Goal: Task Accomplishment & Management: Complete application form

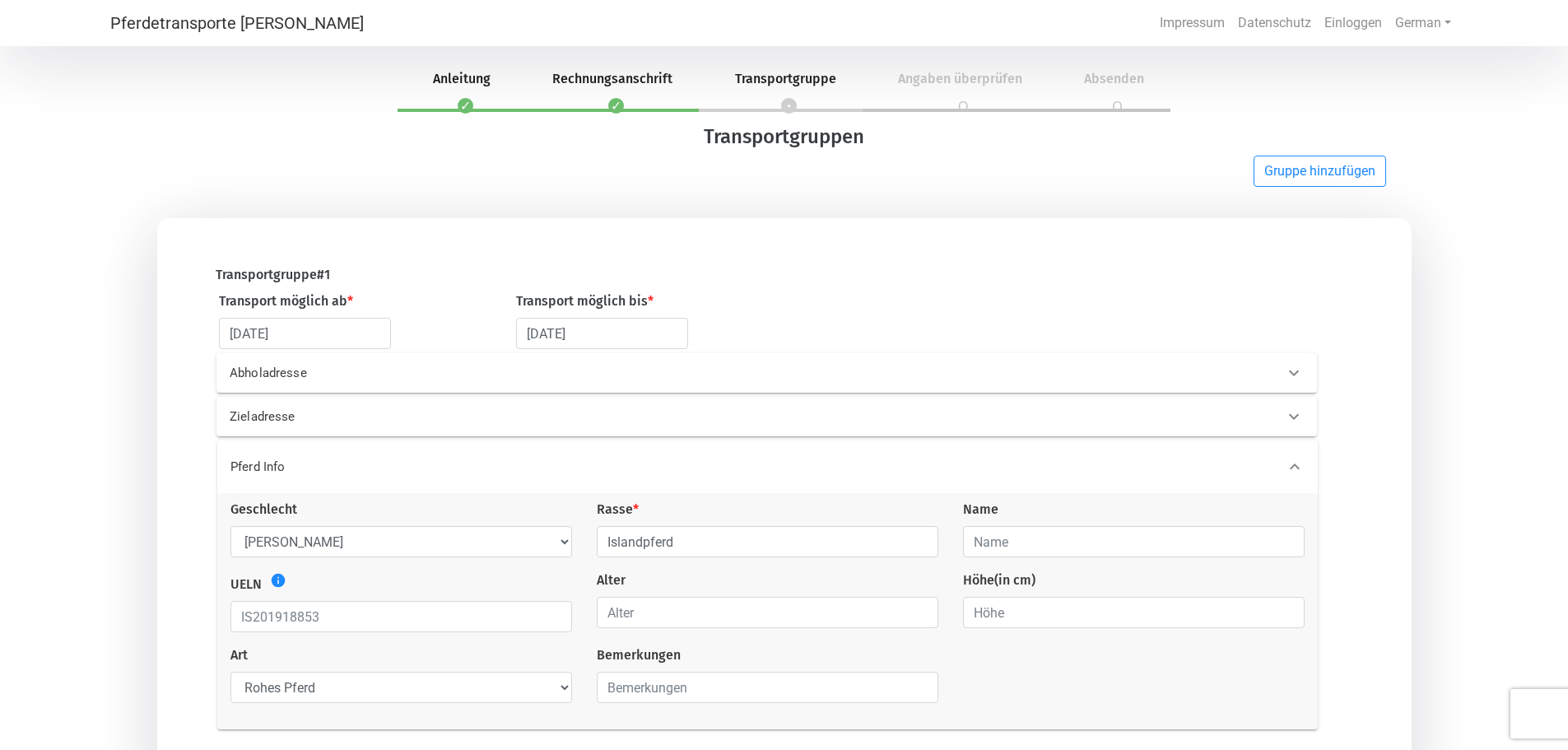
select select "DE"
select select "mare"
select select "raw_horse"
click at [285, 375] on p "Abholadresse" at bounding box center [478, 374] width 497 height 19
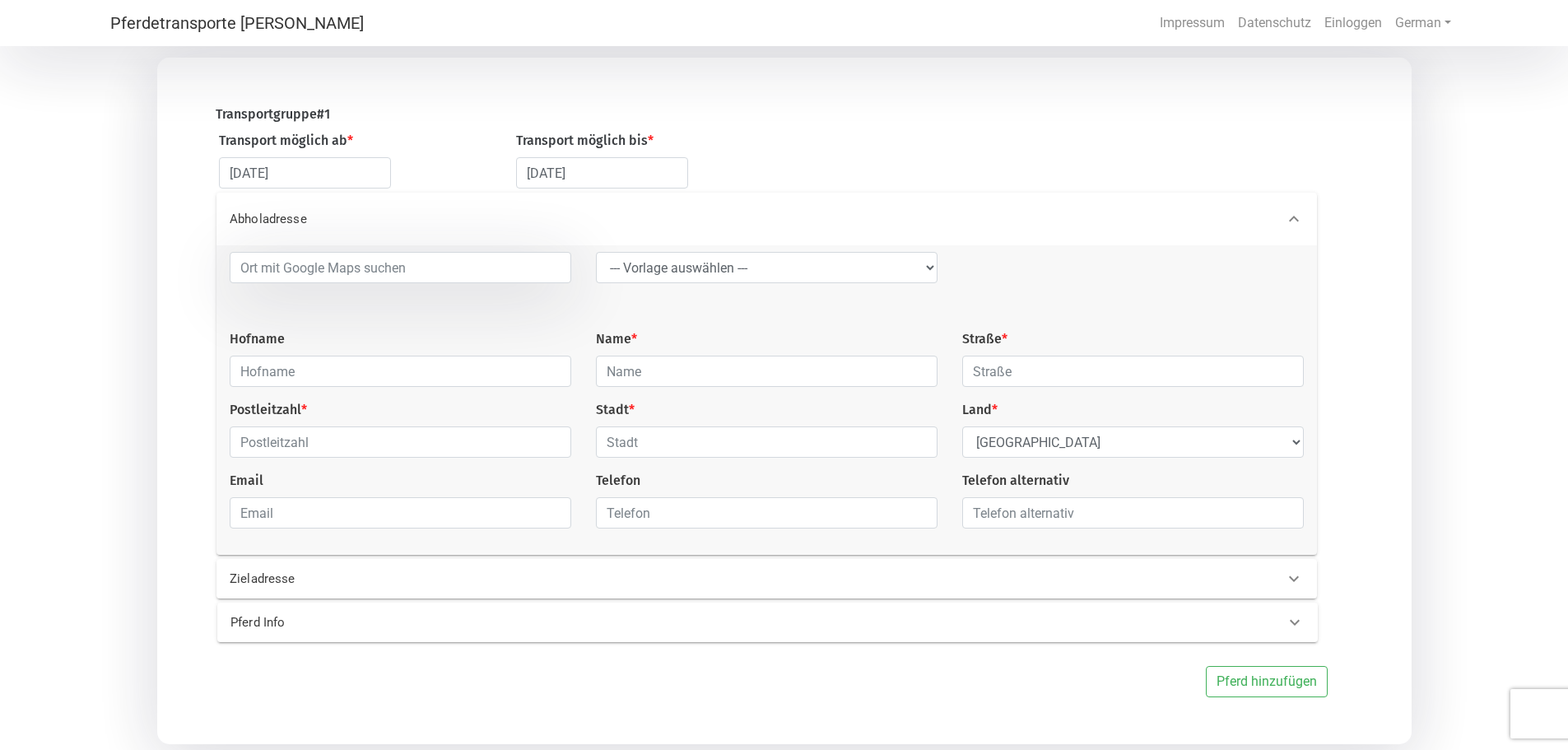
scroll to position [215, 0]
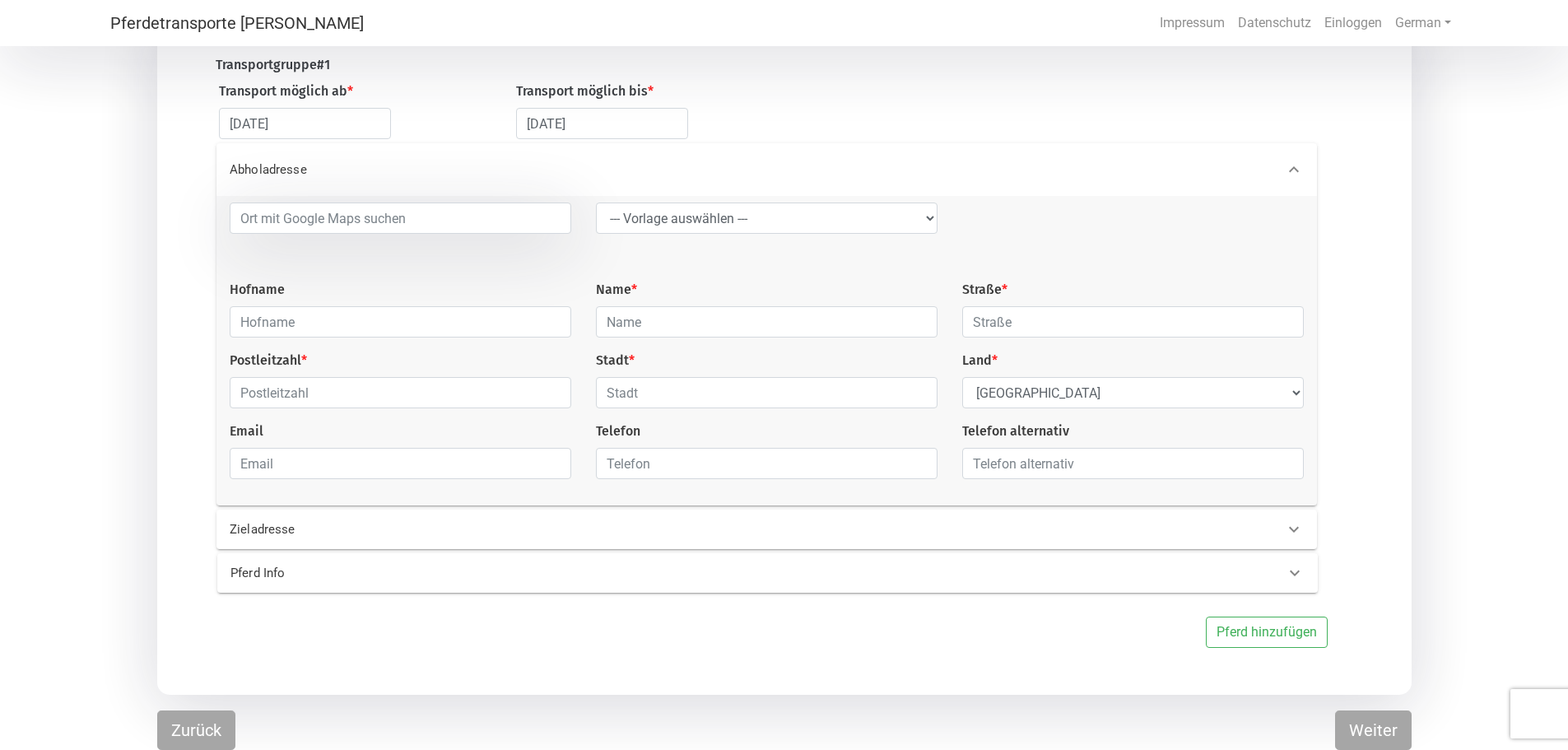
click at [296, 529] on p "Zieladresse" at bounding box center [478, 530] width 497 height 19
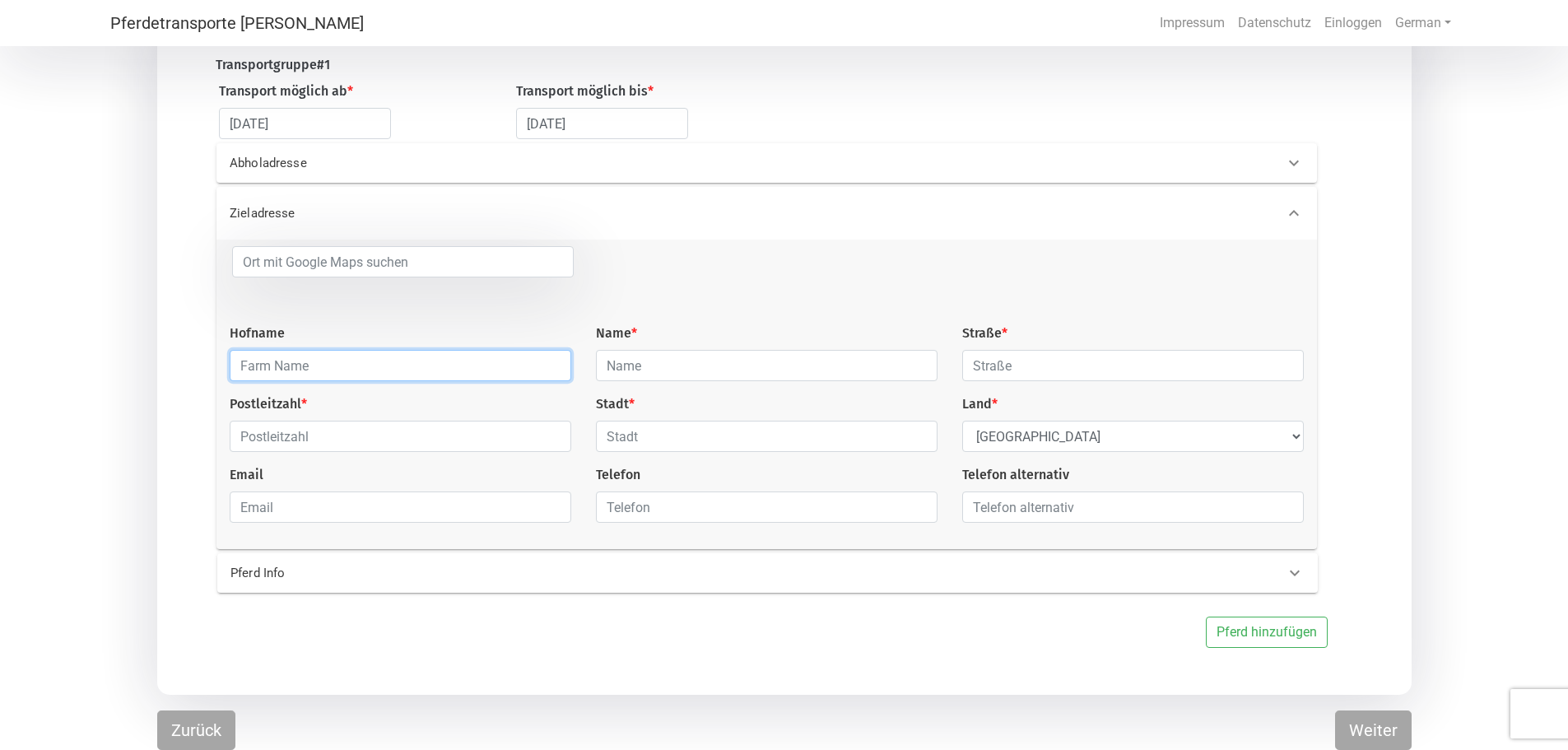
click at [313, 364] on input "text" at bounding box center [400, 366] width 342 height 31
type input "Gestüt [PERSON_NAME]"
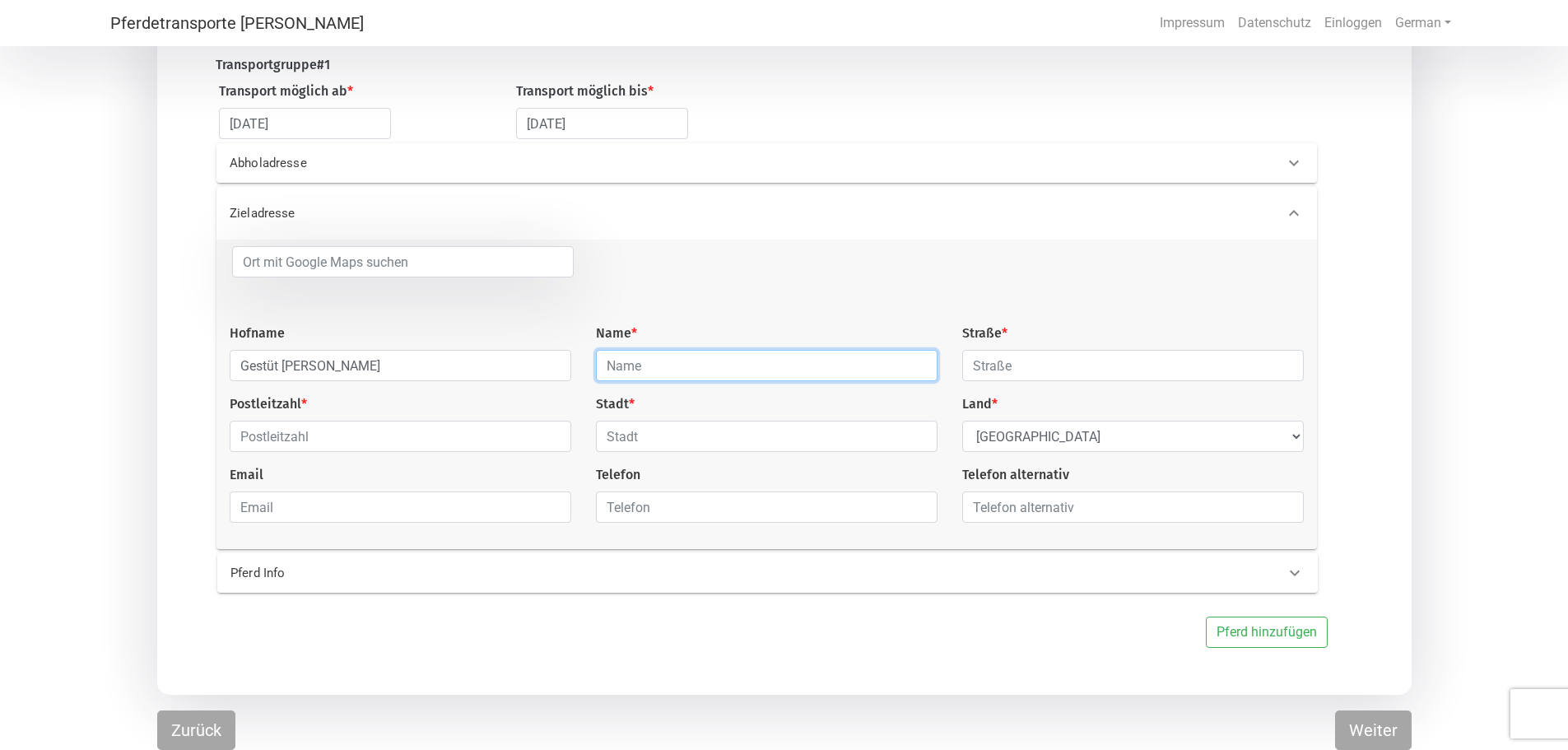
click at [617, 359] on input "text" at bounding box center [767, 366] width 342 height 31
type input "[PERSON_NAME]"
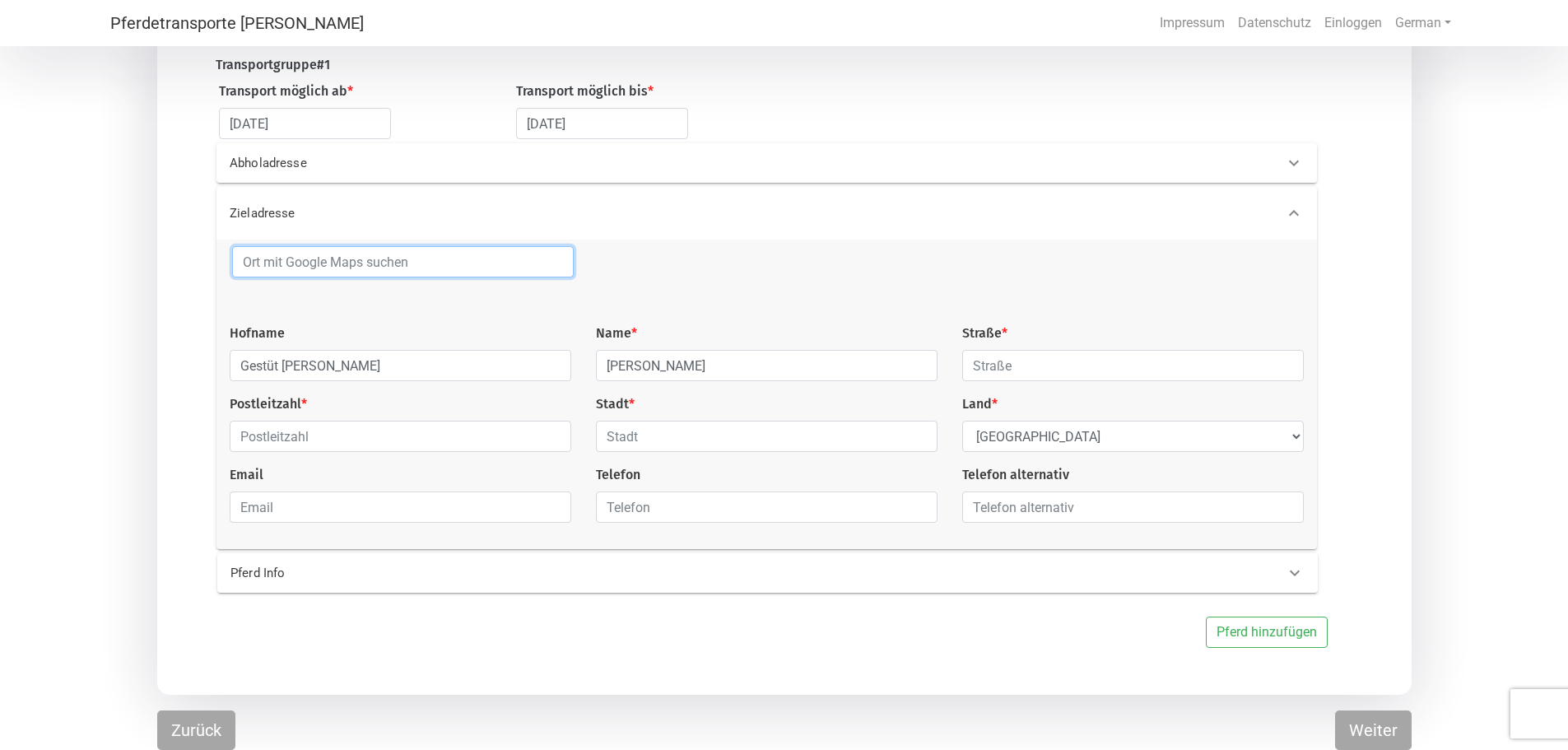
type input "[PERSON_NAME]"
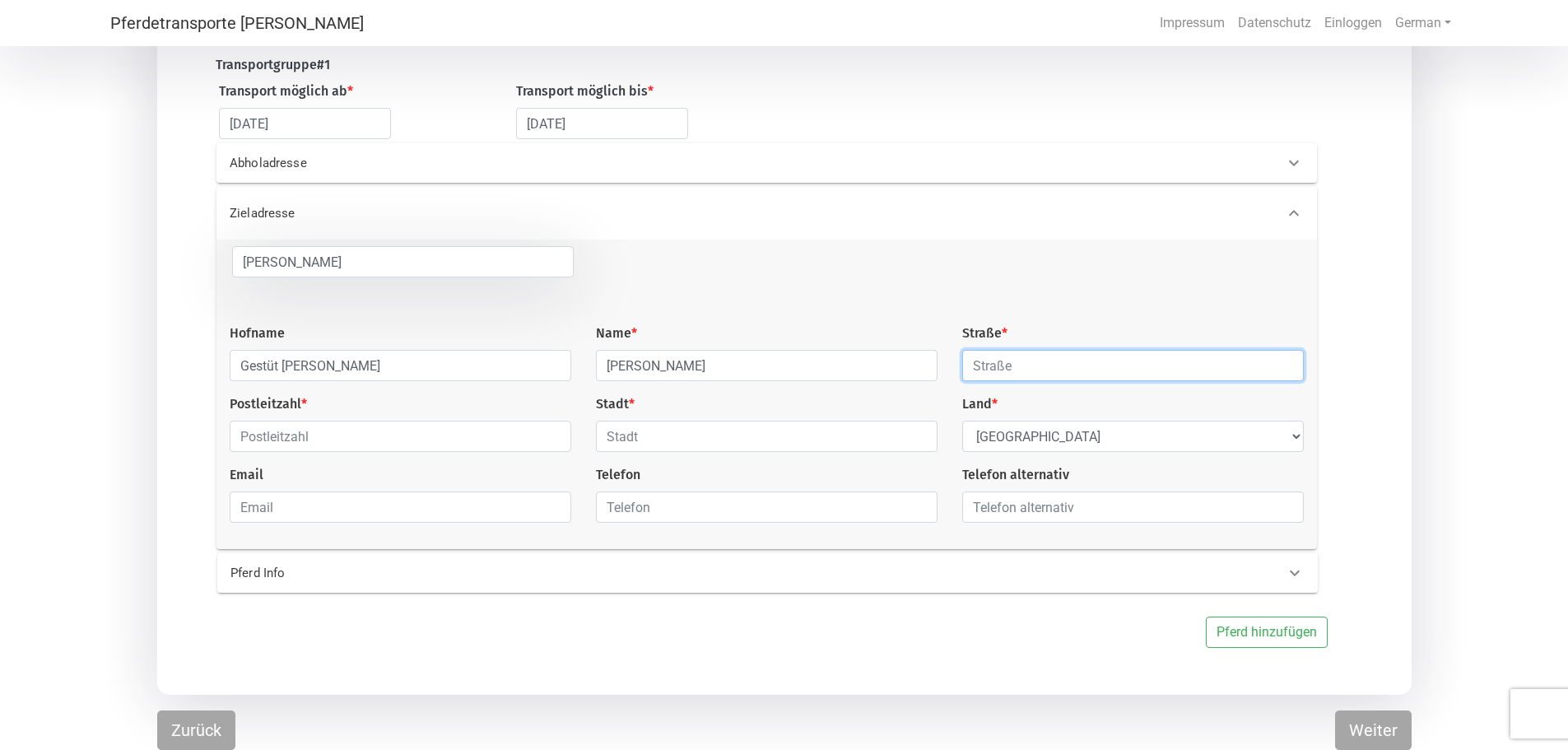
type input "[STREET_ADDRESS]"
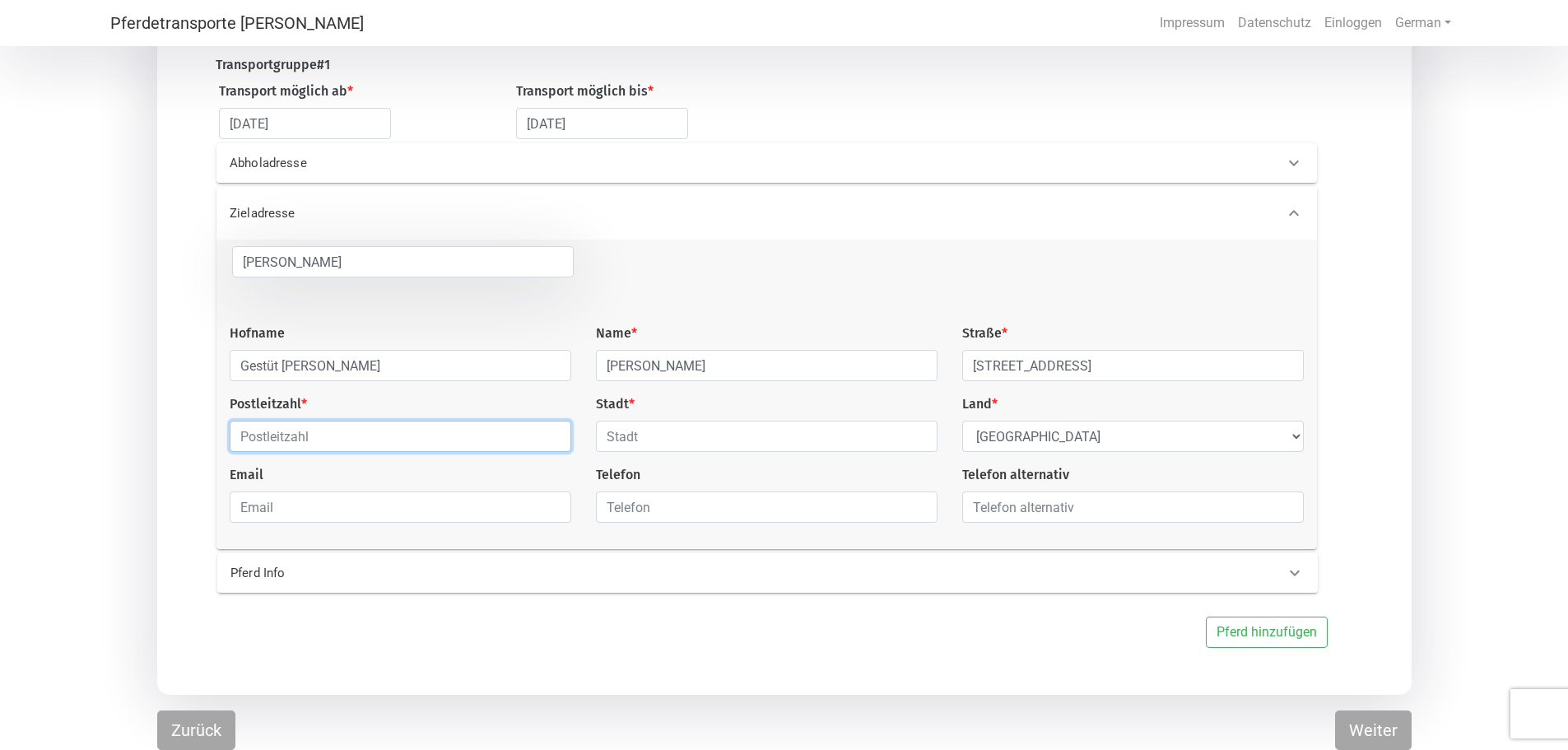
type input "53894"
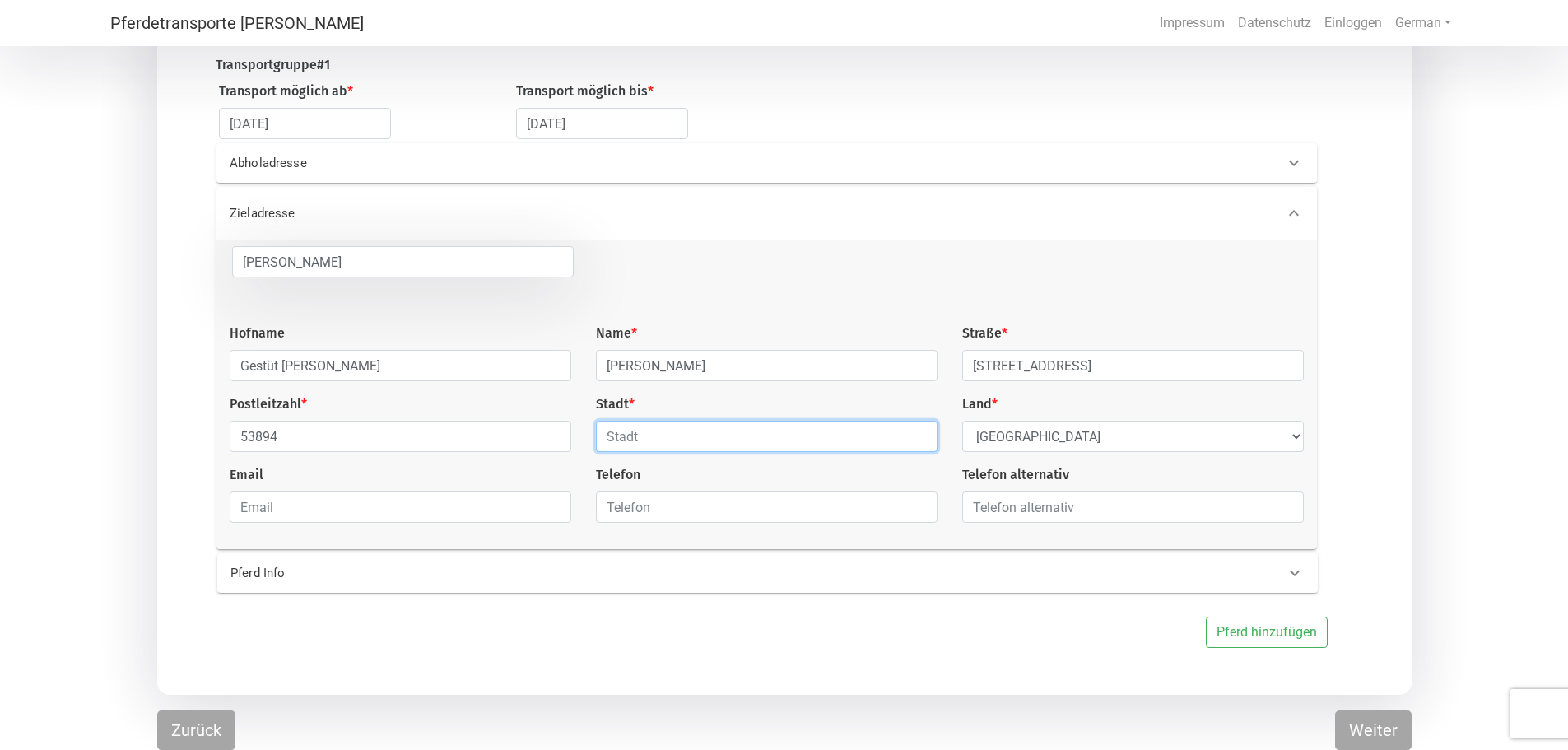
type input "[PERSON_NAME]"
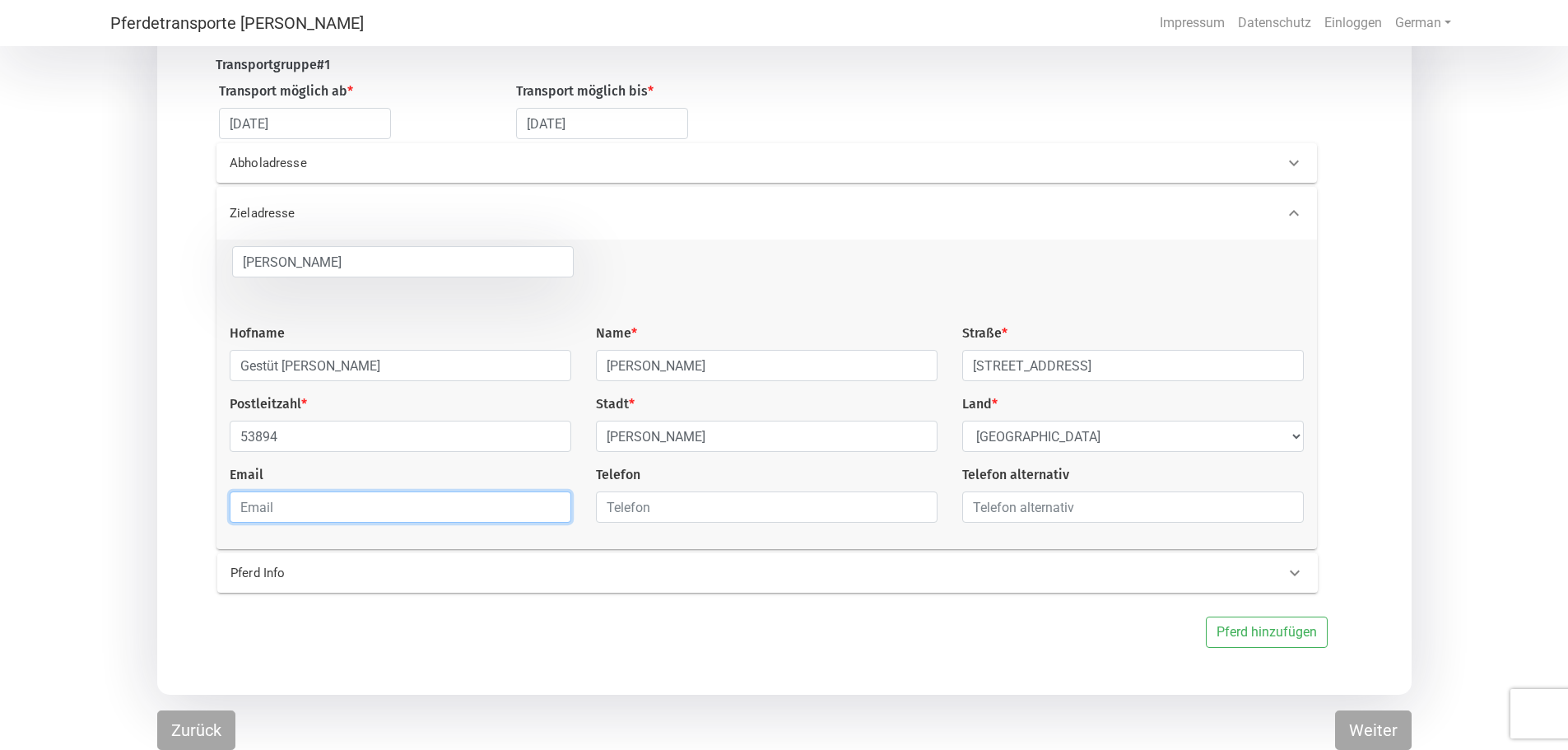
type input "[EMAIL_ADDRESS][PERSON_NAME][DOMAIN_NAME]"
type input "02484777"
click at [976, 506] on input "text" at bounding box center [1133, 507] width 342 height 31
type input "01708994793"
click at [1295, 575] on icon at bounding box center [1294, 573] width 10 height 6
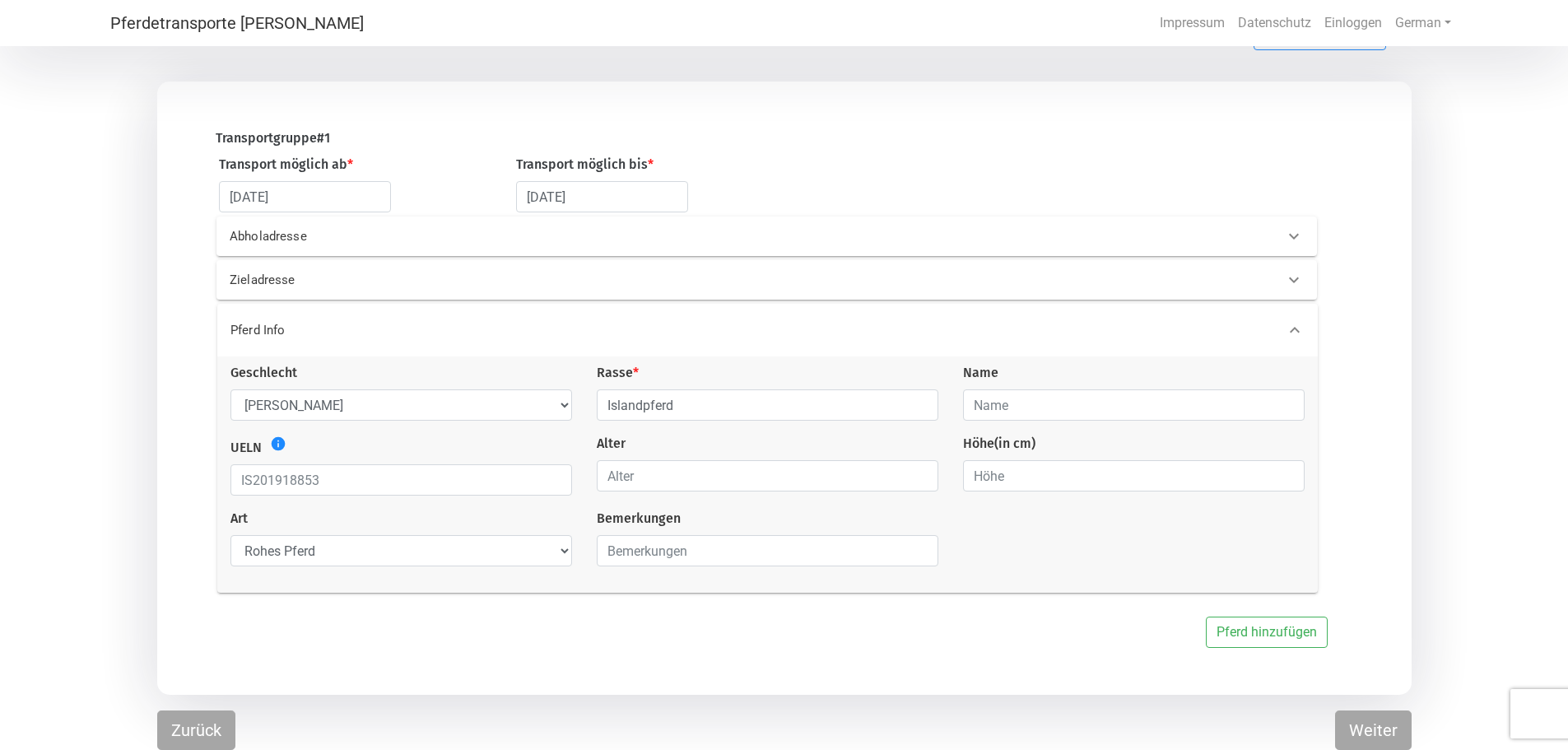
scroll to position [142, 0]
click at [988, 400] on input "text" at bounding box center [1133, 405] width 342 height 31
type input "[PERSON_NAME] [PERSON_NAME]"
click at [280, 444] on icon "info" at bounding box center [278, 443] width 17 height 17
drag, startPoint x: 321, startPoint y: 481, endPoint x: 222, endPoint y: 492, distance: 99.6
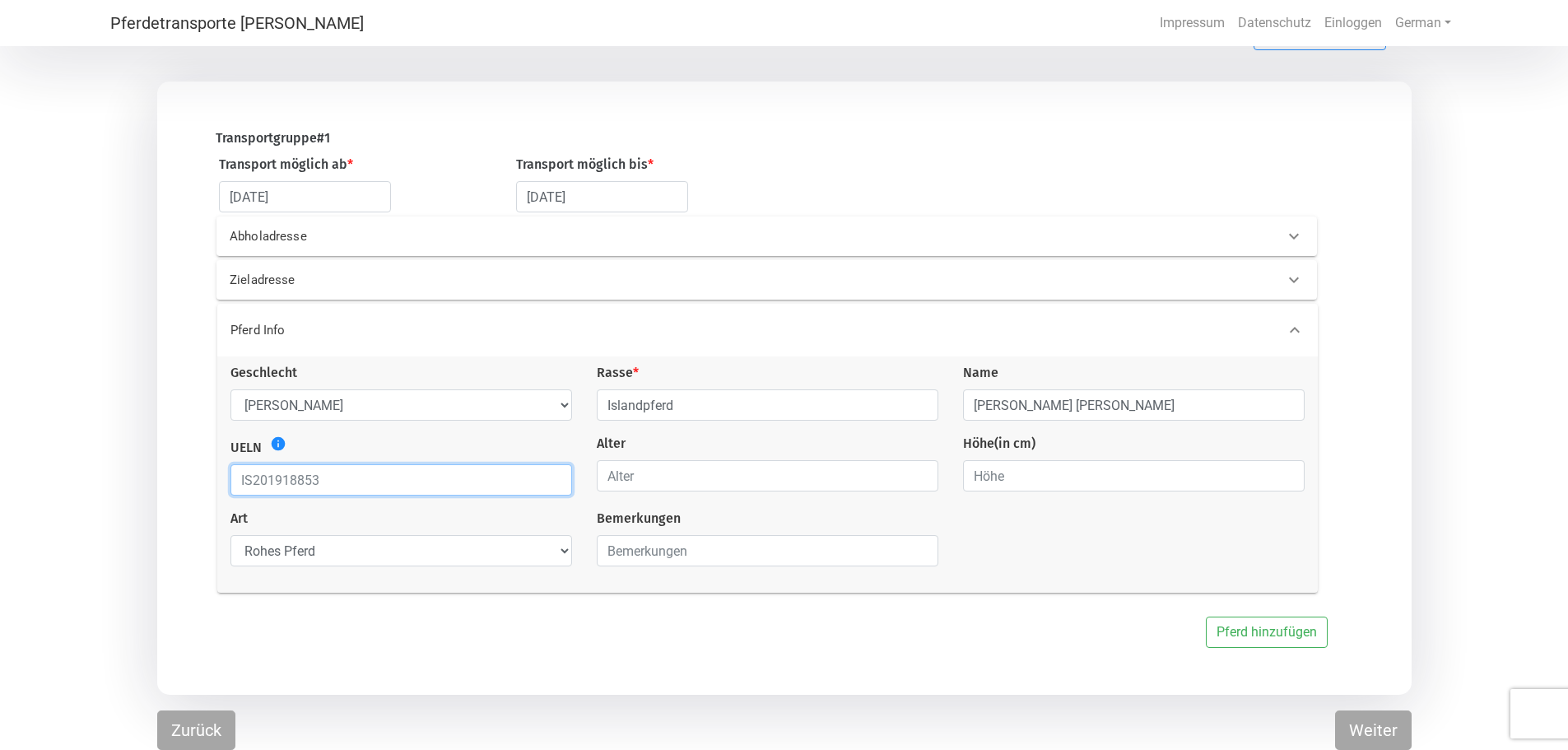
click at [222, 492] on div "UELN info" at bounding box center [401, 464] width 366 height 62
click at [319, 478] on input "text" at bounding box center [401, 480] width 342 height 31
click at [314, 481] on input "text" at bounding box center [401, 480] width 342 height 31
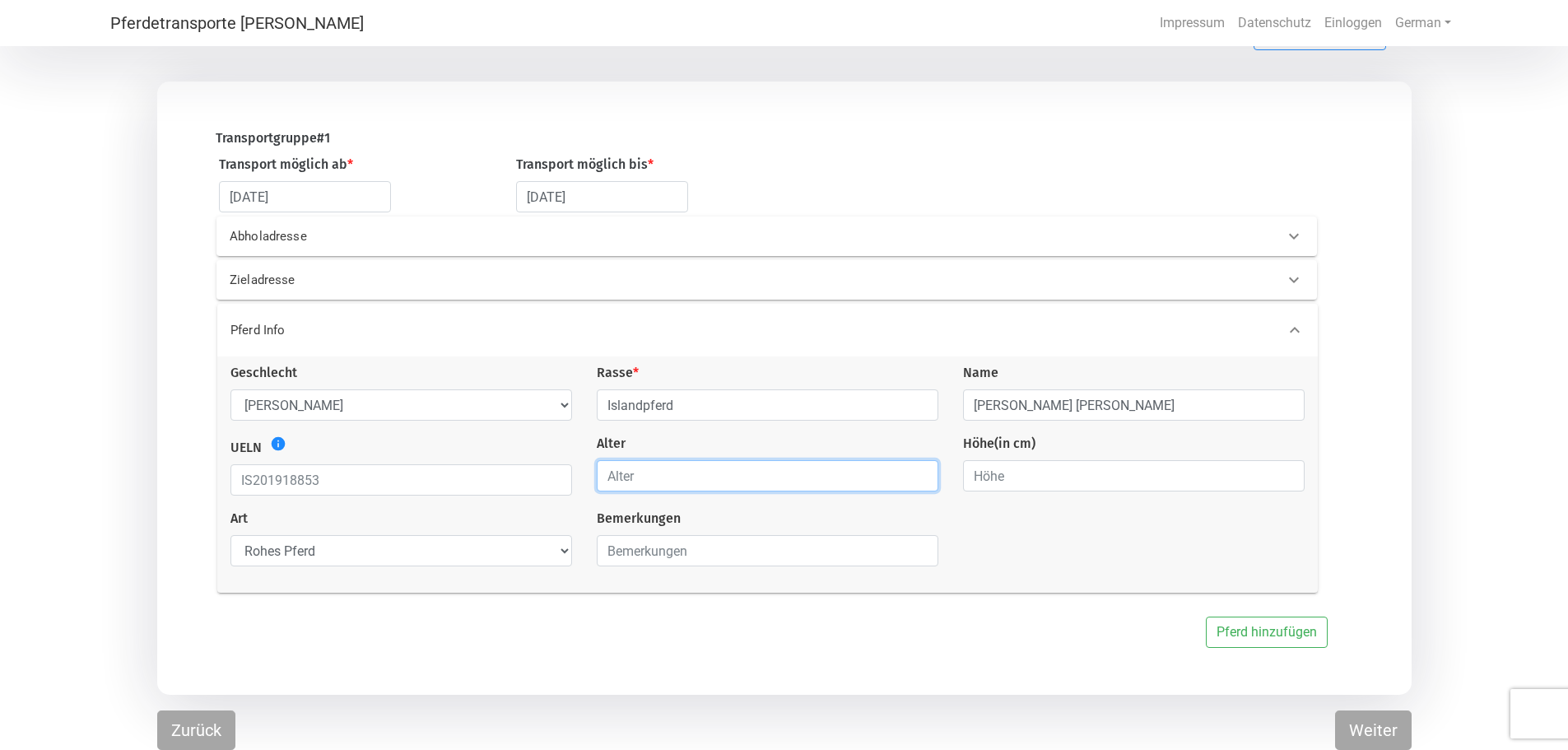
click at [638, 475] on input "number" at bounding box center [767, 475] width 342 height 31
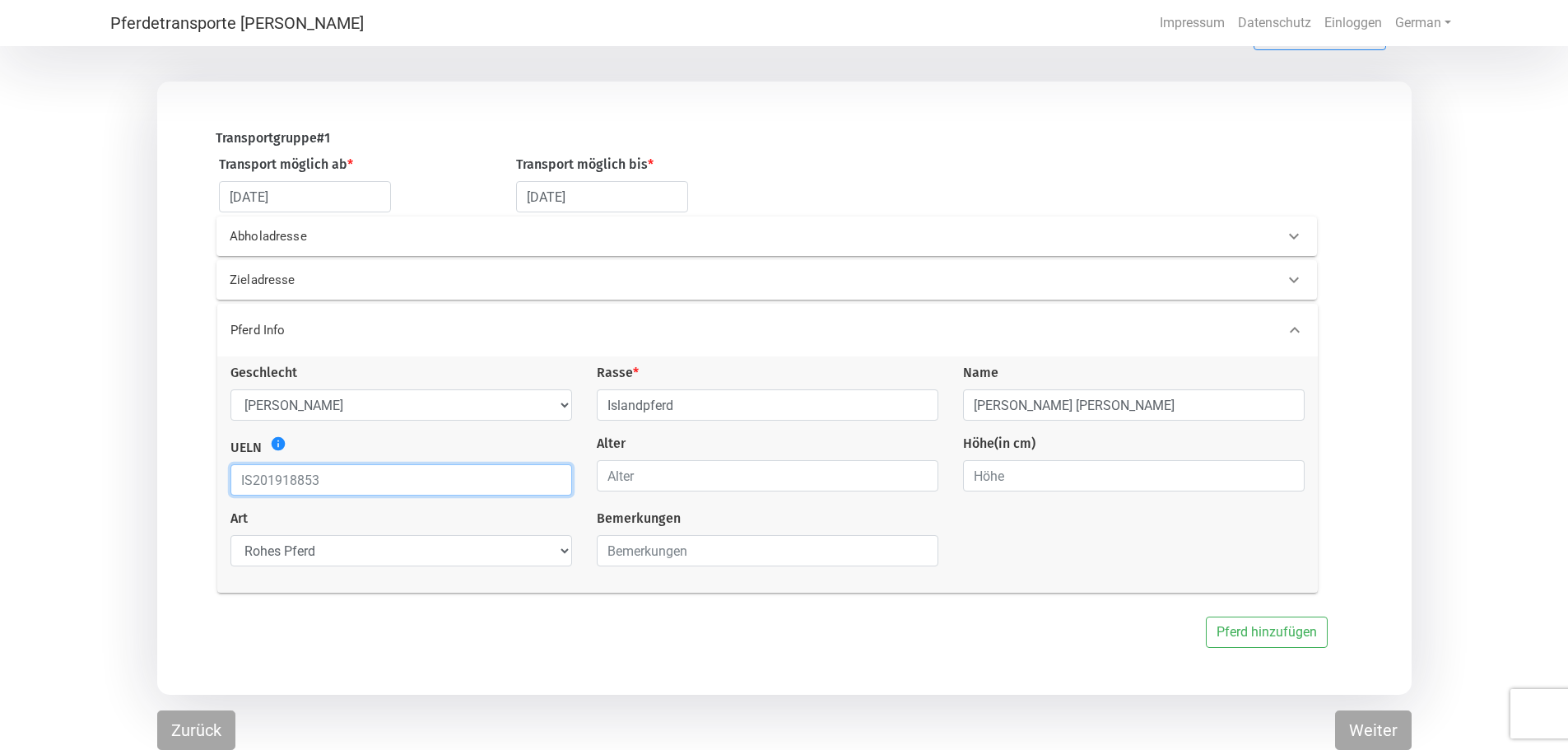
click at [349, 477] on input "text" at bounding box center [401, 480] width 342 height 31
type input "DK2023200226"
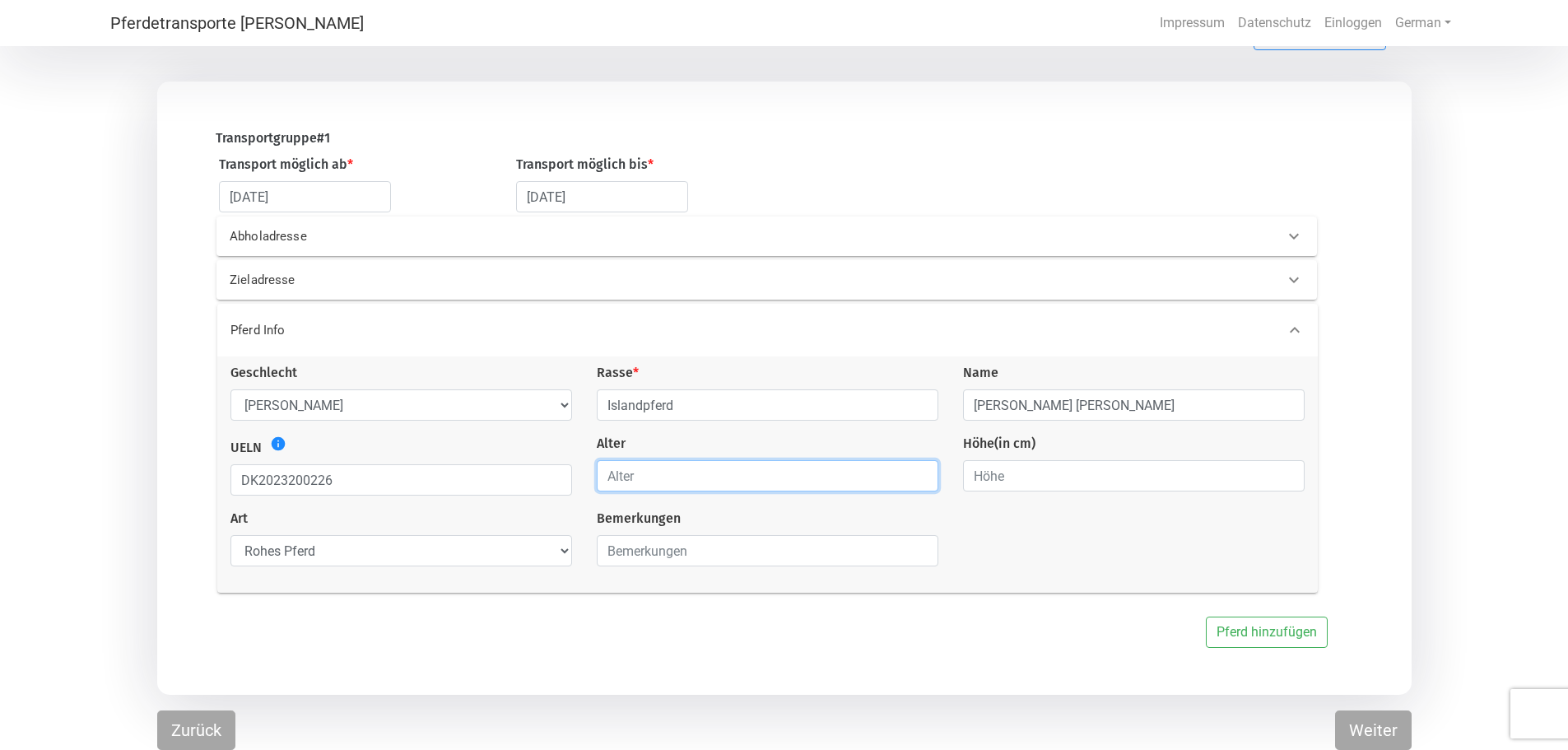
click at [608, 475] on input "number" at bounding box center [767, 475] width 342 height 31
type input "2"
click at [973, 475] on input "number" at bounding box center [1133, 475] width 342 height 31
click at [1287, 471] on input "139" at bounding box center [1133, 475] width 342 height 31
type input "138"
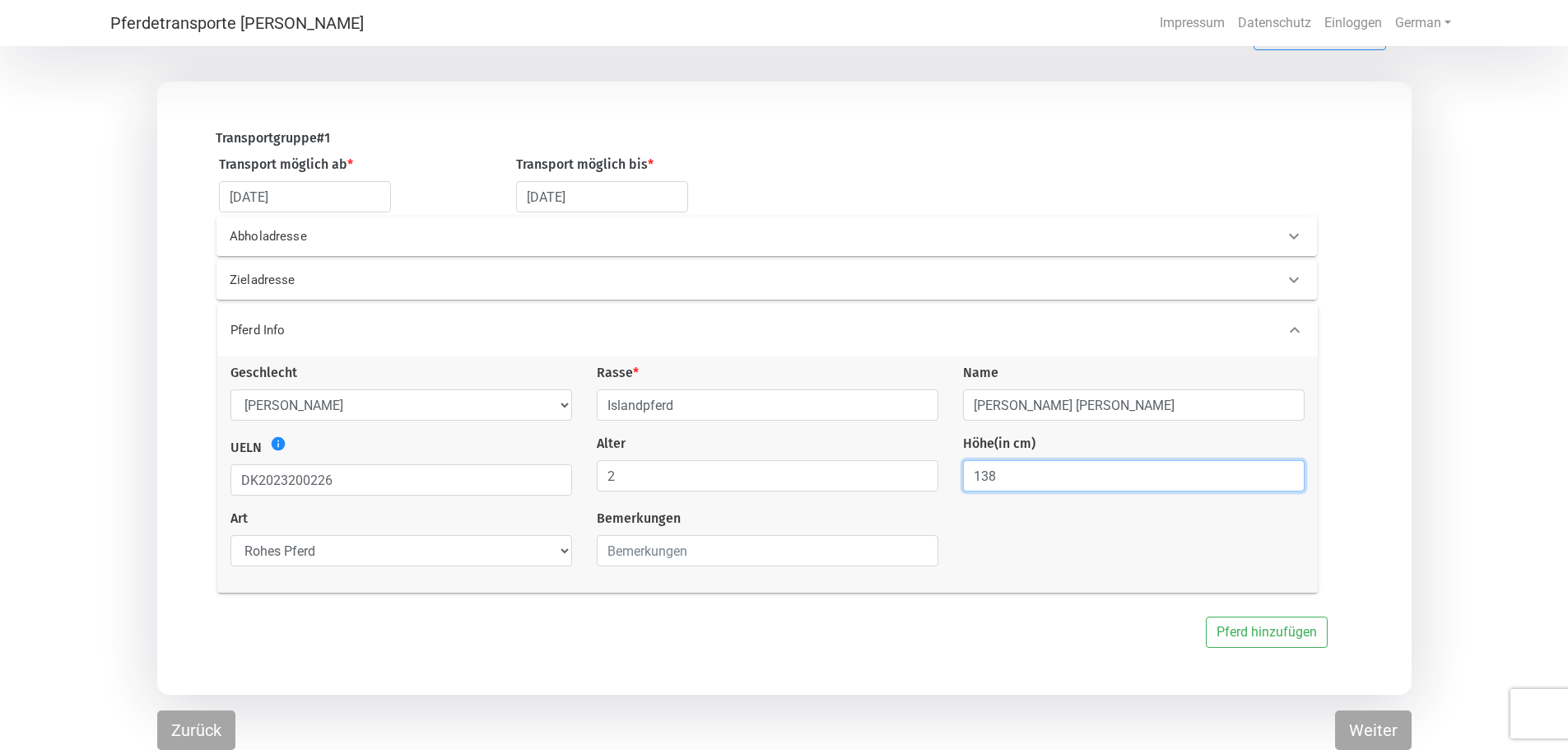
click at [1288, 480] on input "138" at bounding box center [1133, 475] width 342 height 31
